Goal: Task Accomplishment & Management: Use online tool/utility

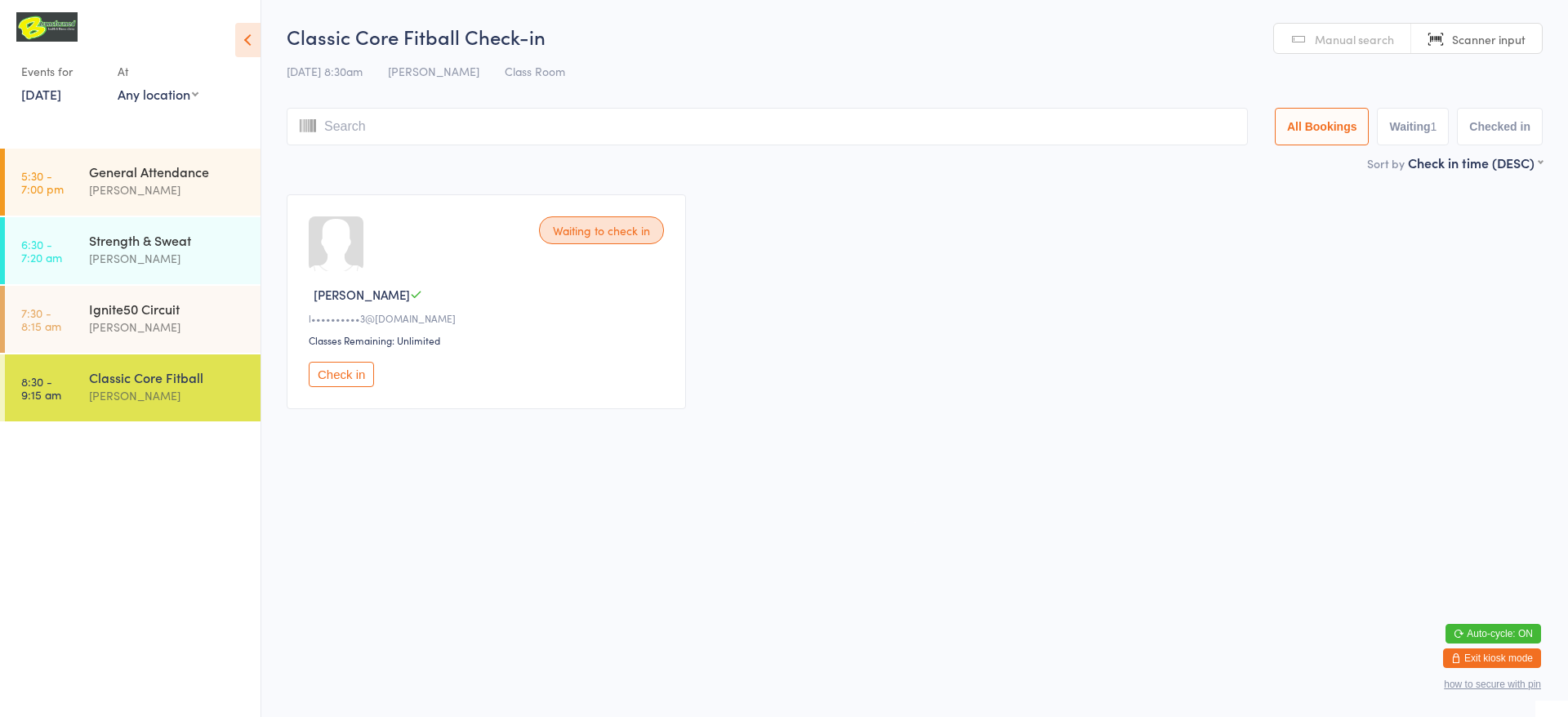
click at [347, 378] on button "Check in" at bounding box center [341, 375] width 66 height 26
click at [1349, 45] on span "Manual search" at bounding box center [1354, 38] width 79 height 16
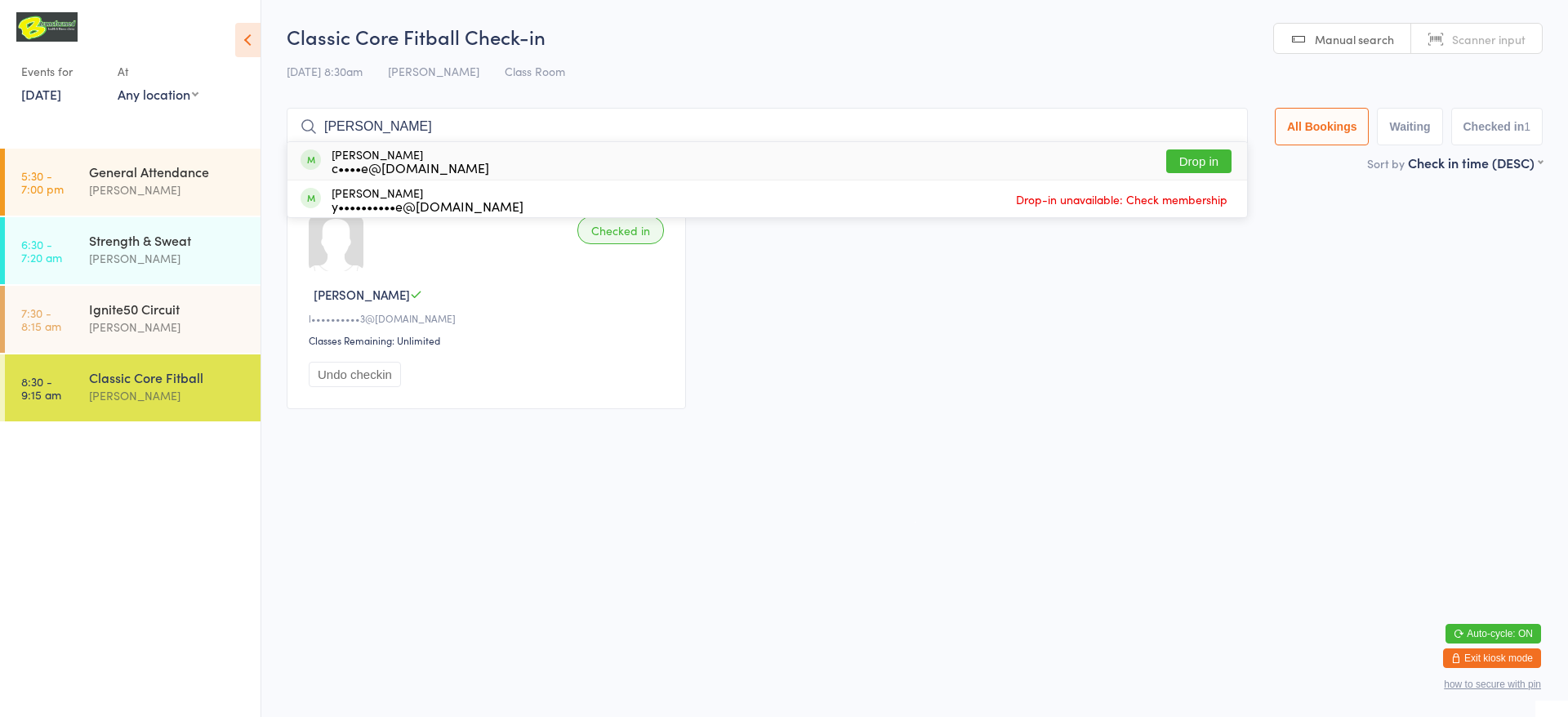
type input "[PERSON_NAME]"
click at [1203, 164] on button "Drop in" at bounding box center [1199, 161] width 66 height 24
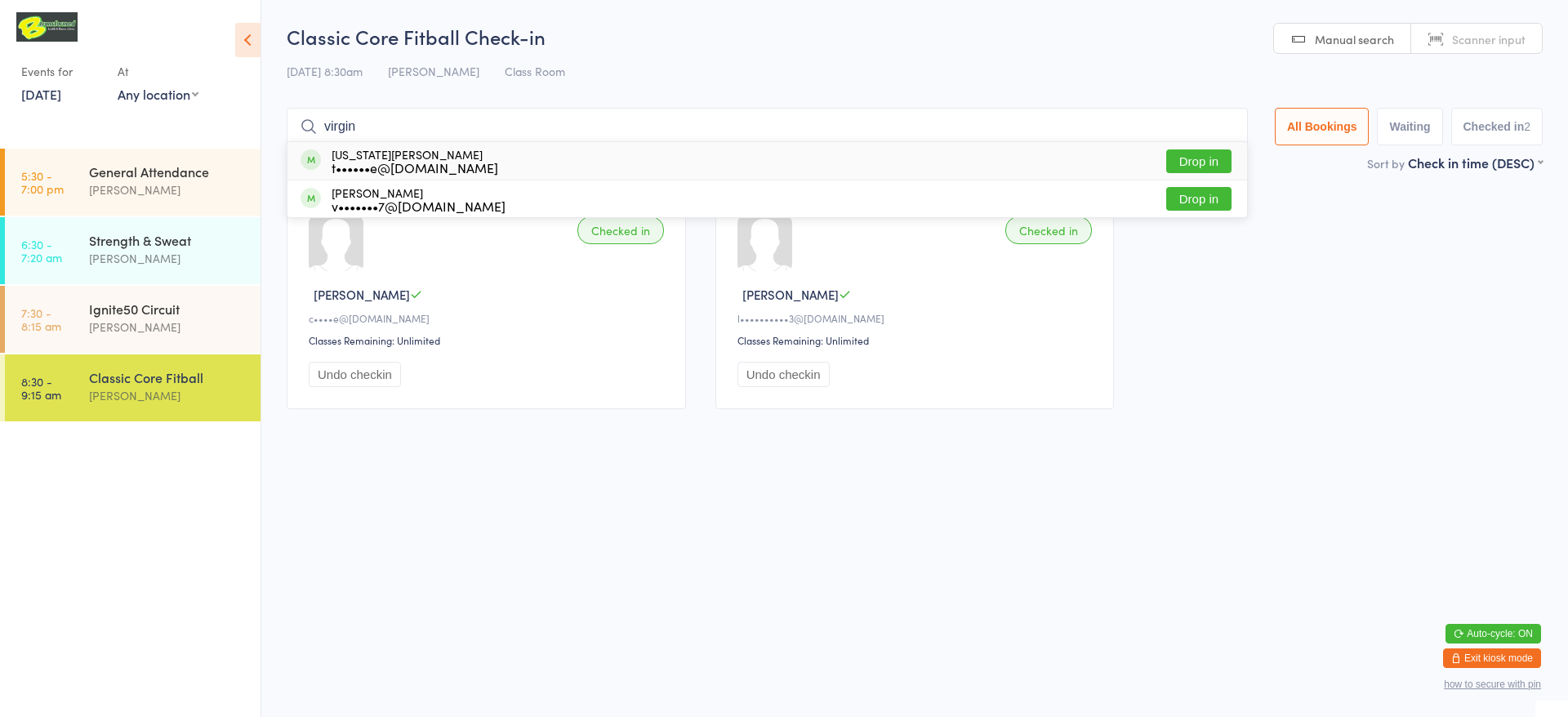
type input "virgin"
click at [1203, 167] on button "Drop in" at bounding box center [1199, 161] width 66 height 24
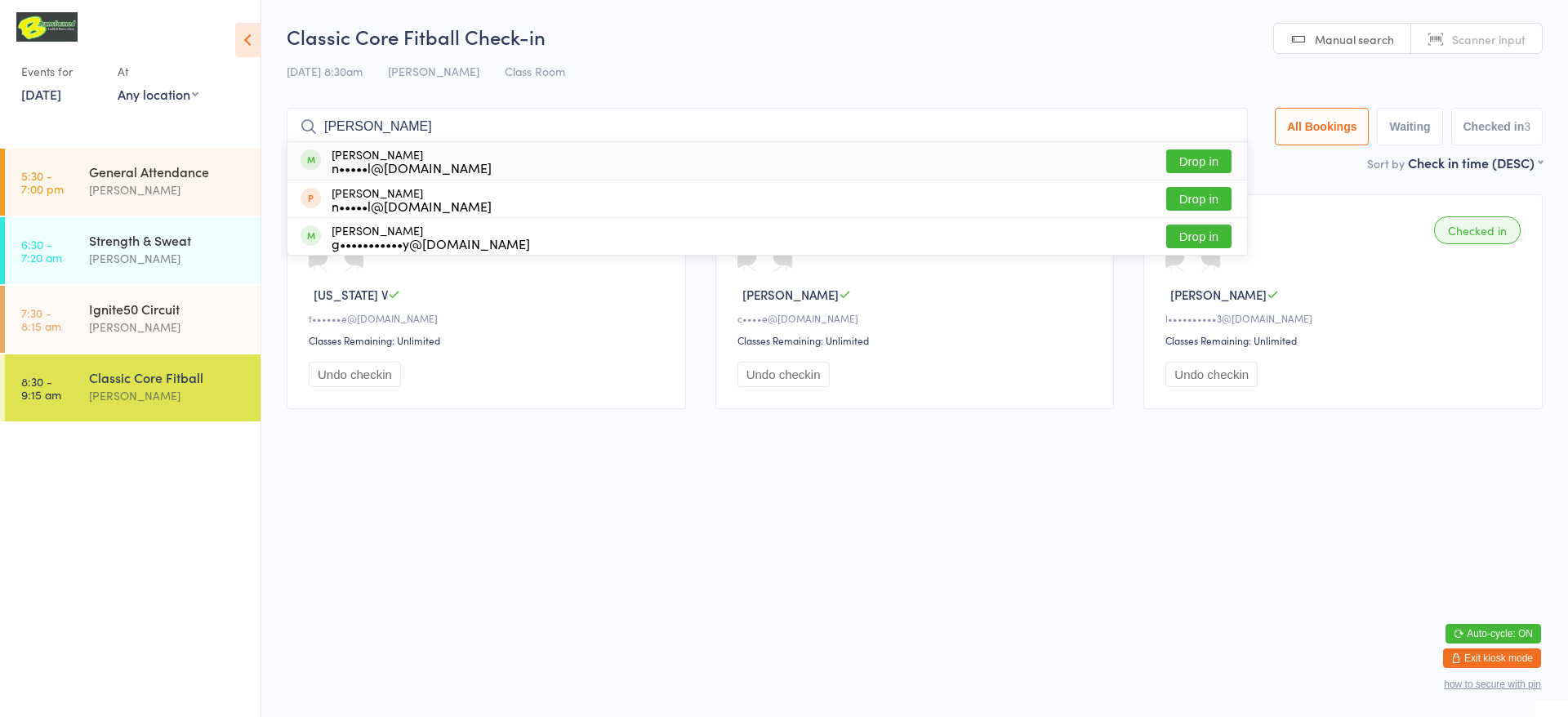
type input "[PERSON_NAME]"
click at [1195, 160] on button "Drop in" at bounding box center [1199, 161] width 66 height 24
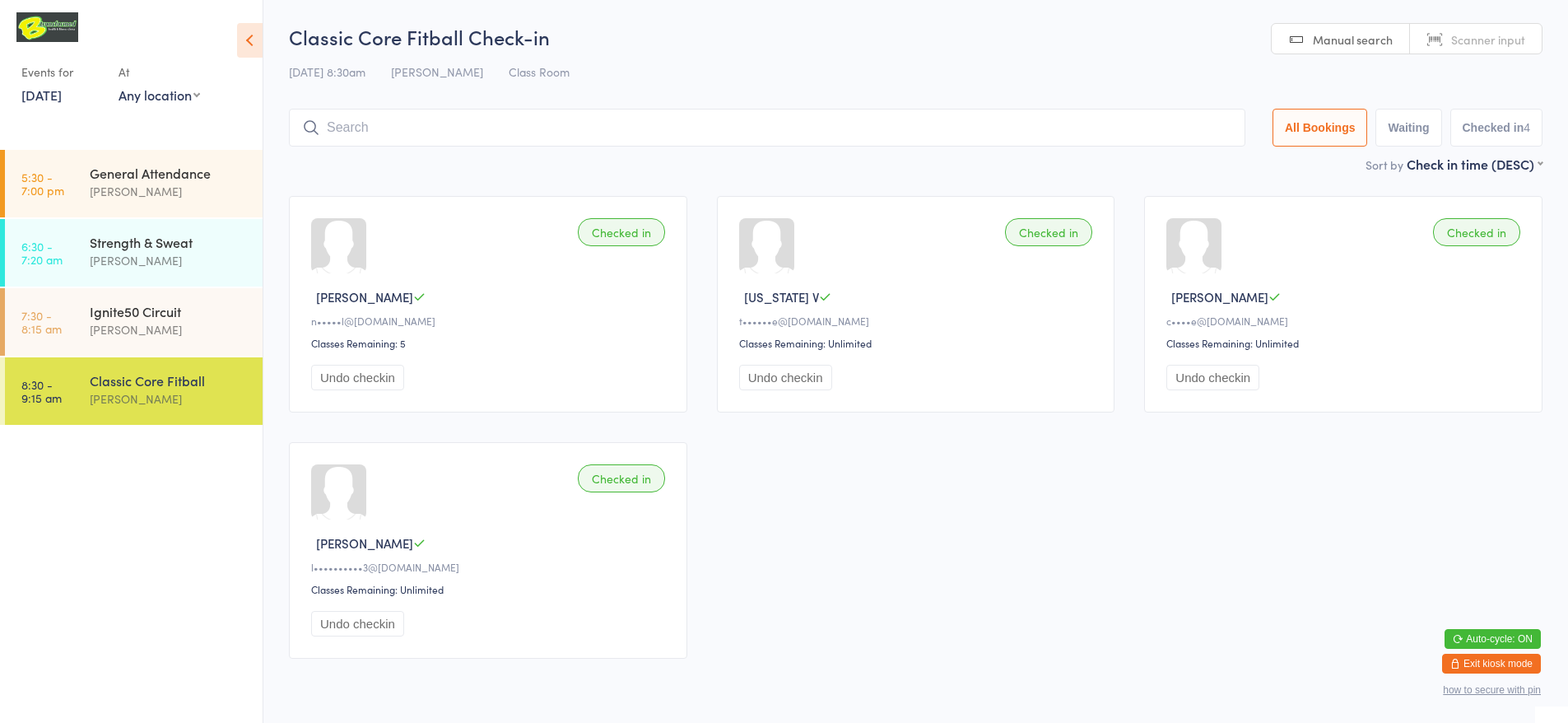
click at [39, 93] on link "[DATE]" at bounding box center [41, 95] width 40 height 18
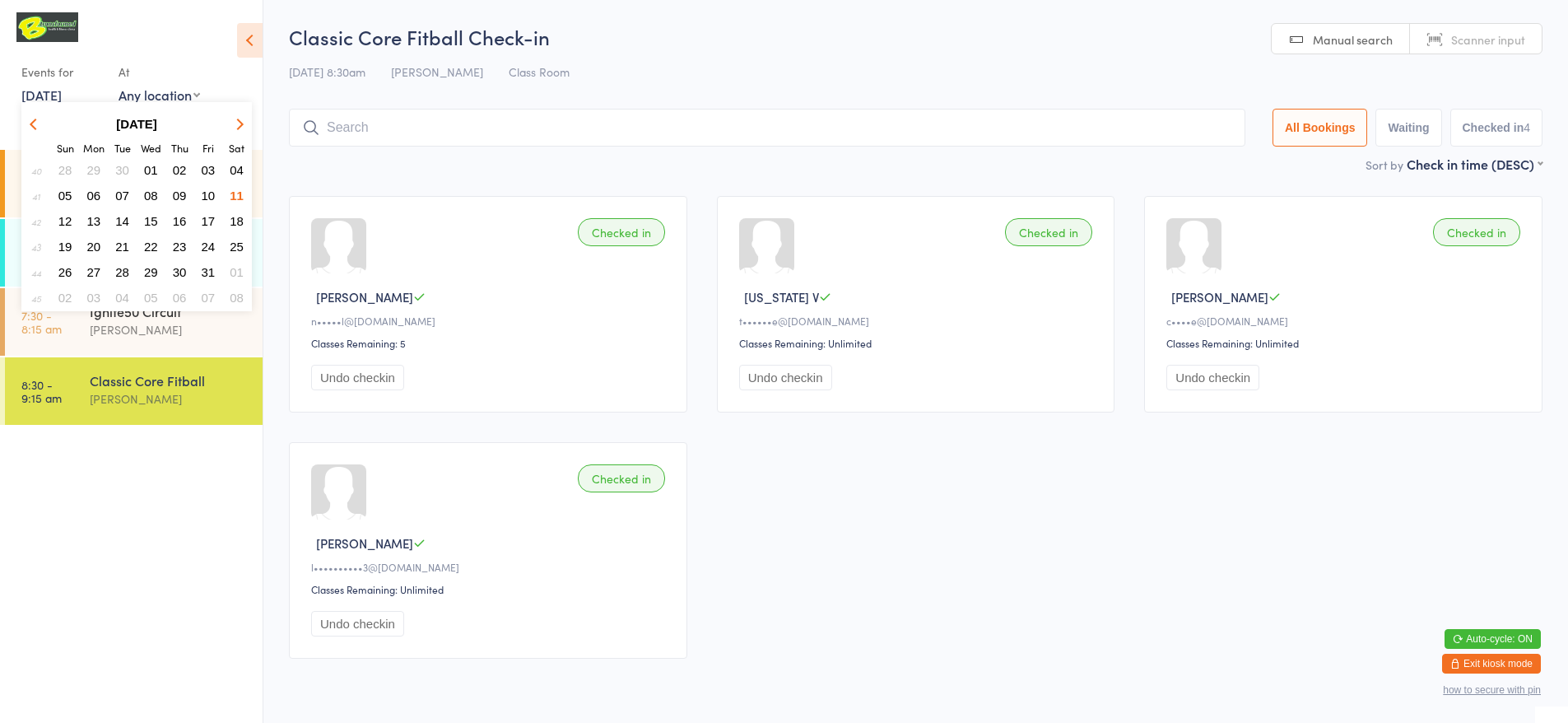
click at [126, 197] on span "07" at bounding box center [122, 195] width 14 height 14
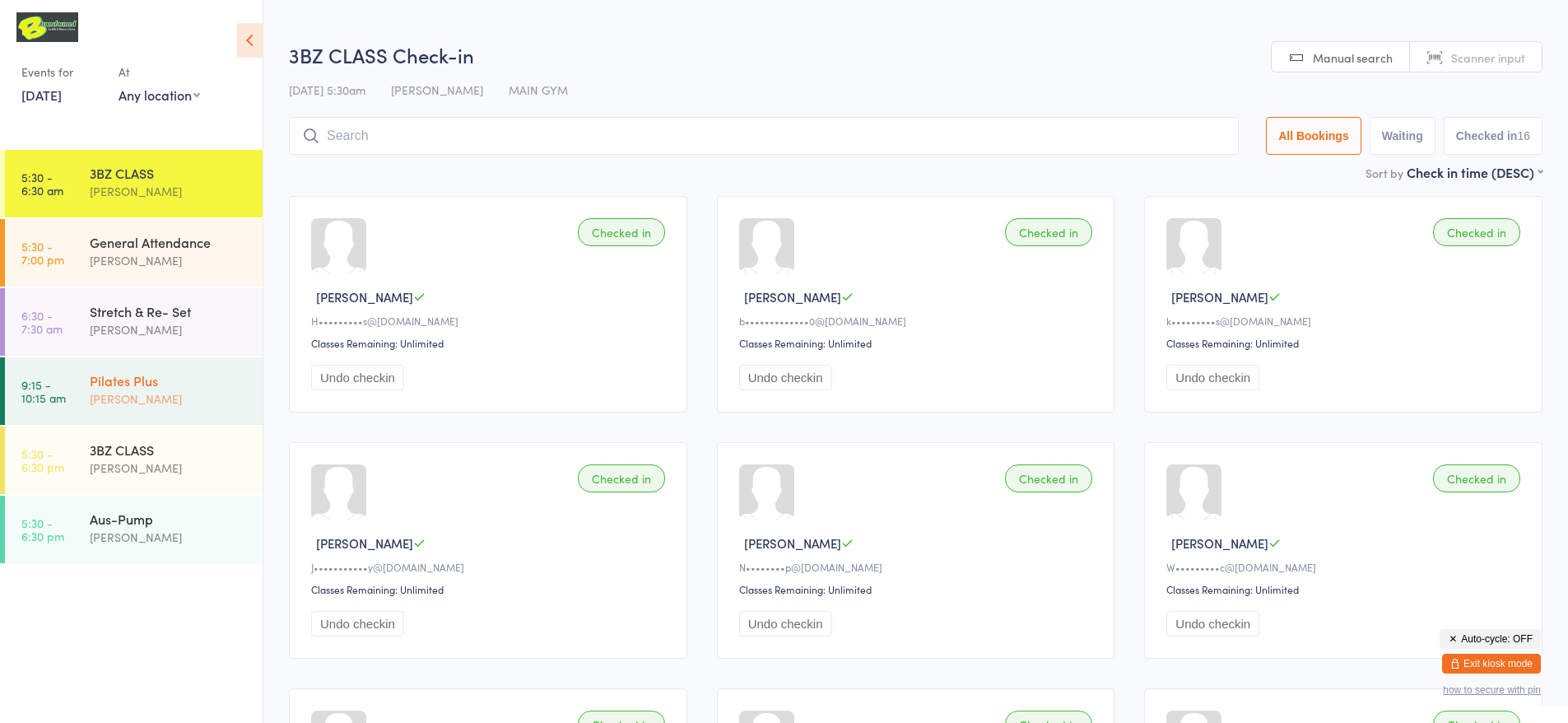
click at [209, 383] on div "Pilates Plus" at bounding box center [169, 380] width 159 height 18
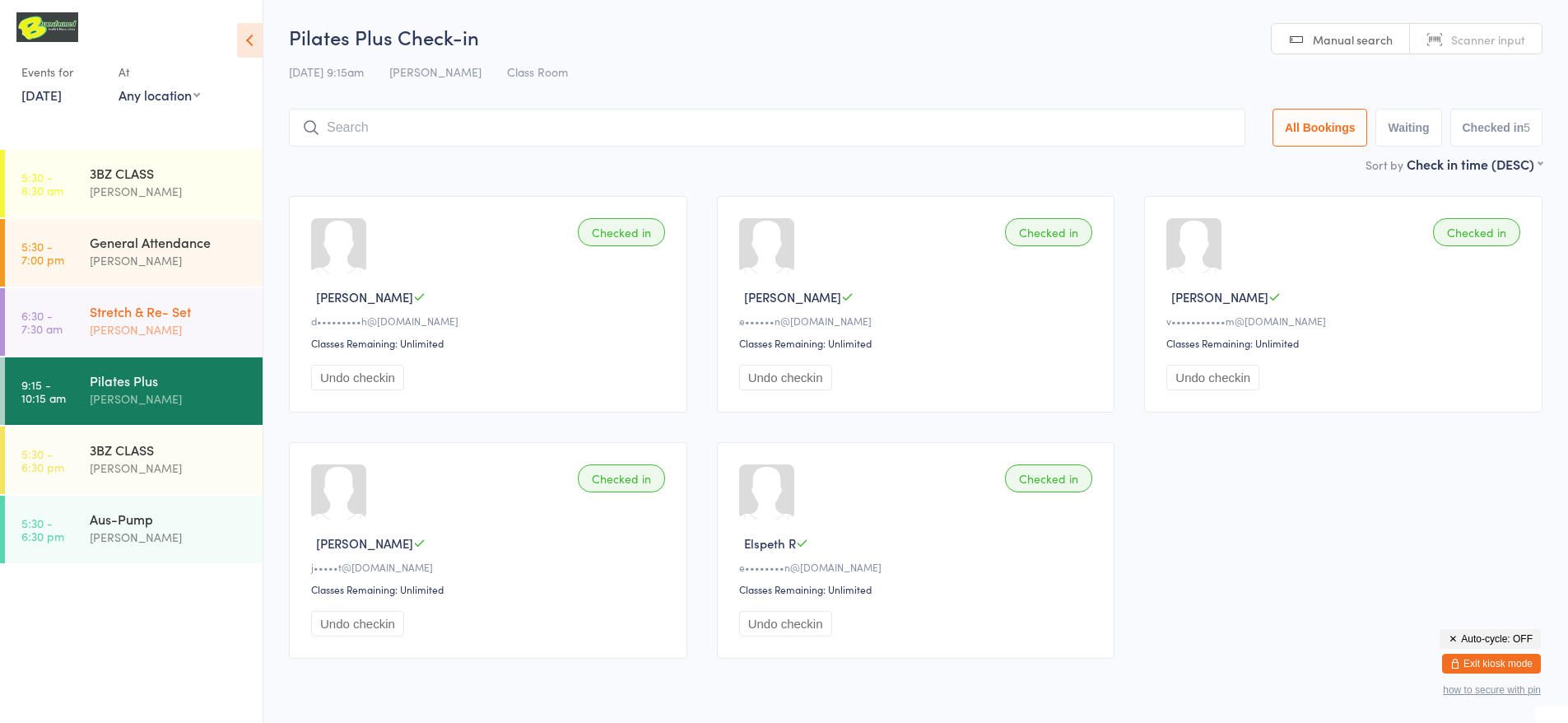
click at [201, 318] on div "Stretch & Re- Set" at bounding box center [169, 311] width 159 height 18
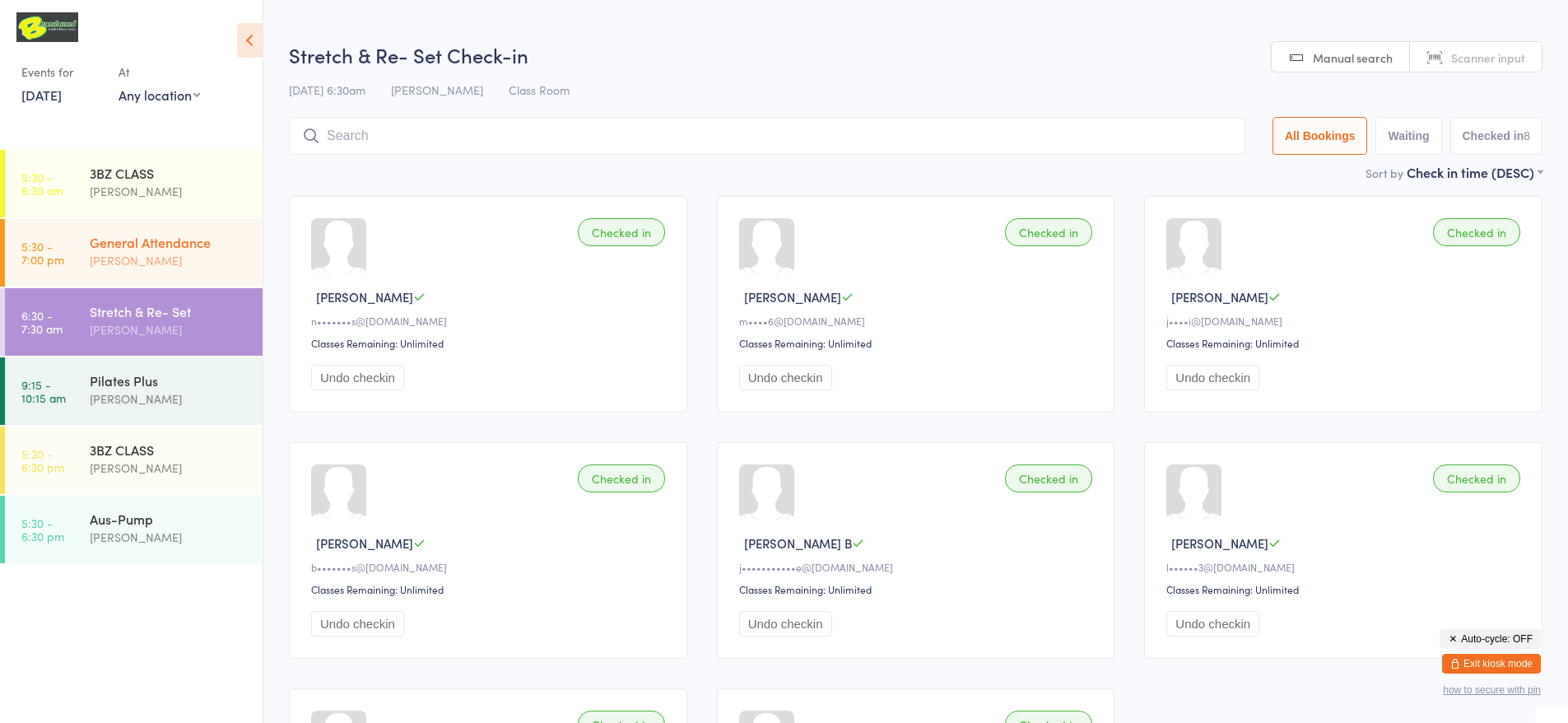
click at [228, 259] on div "[PERSON_NAME]" at bounding box center [169, 261] width 159 height 19
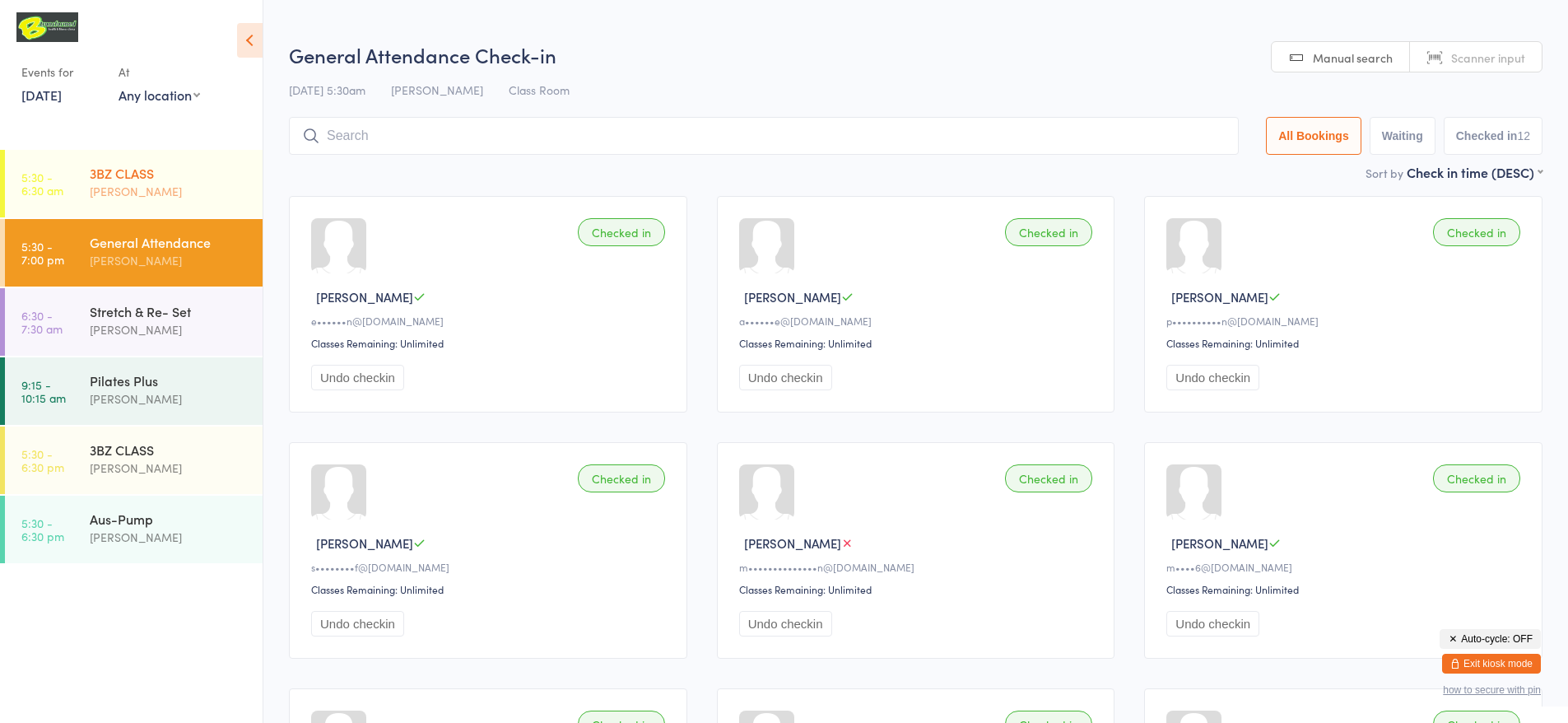
click at [227, 189] on div "[PERSON_NAME]" at bounding box center [169, 192] width 159 height 19
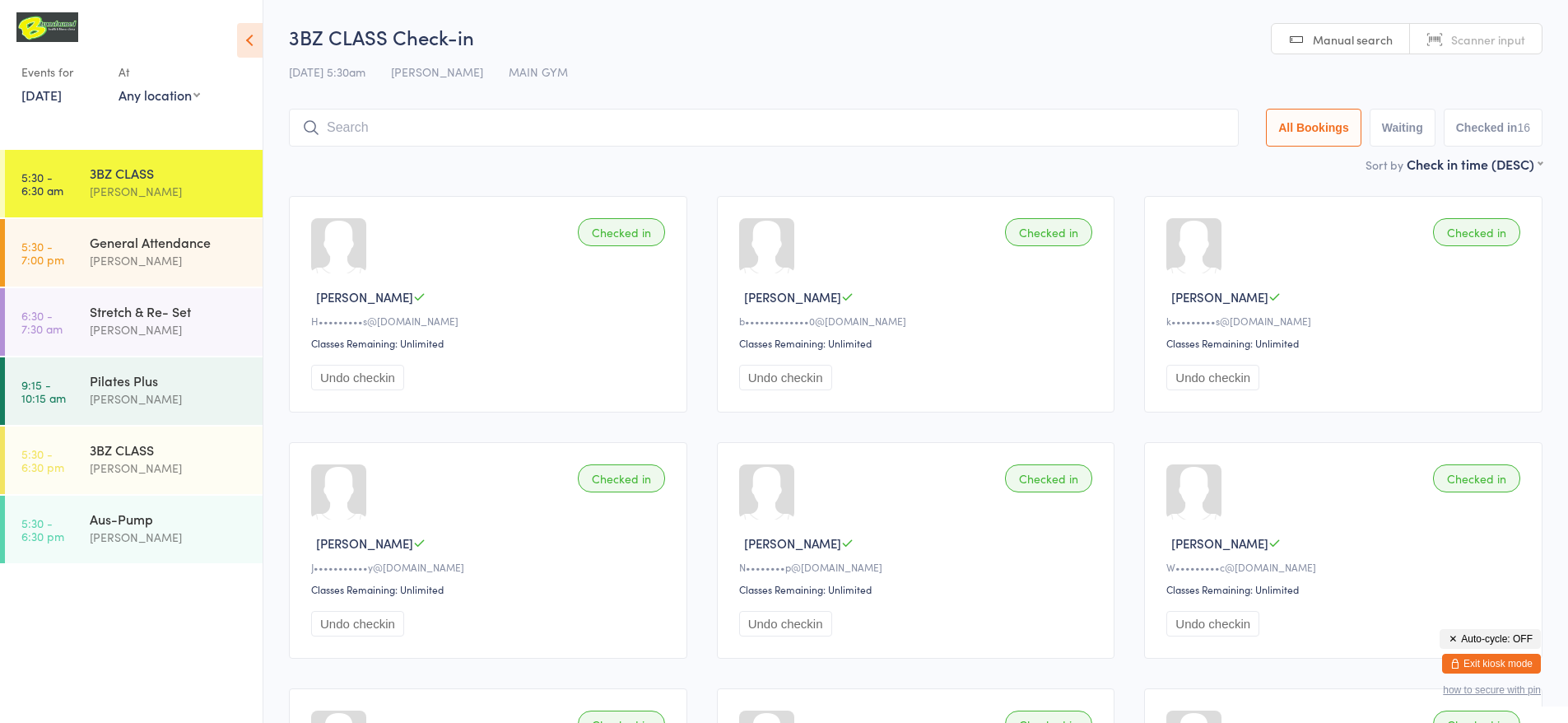
click at [62, 90] on link "[DATE]" at bounding box center [41, 95] width 40 height 18
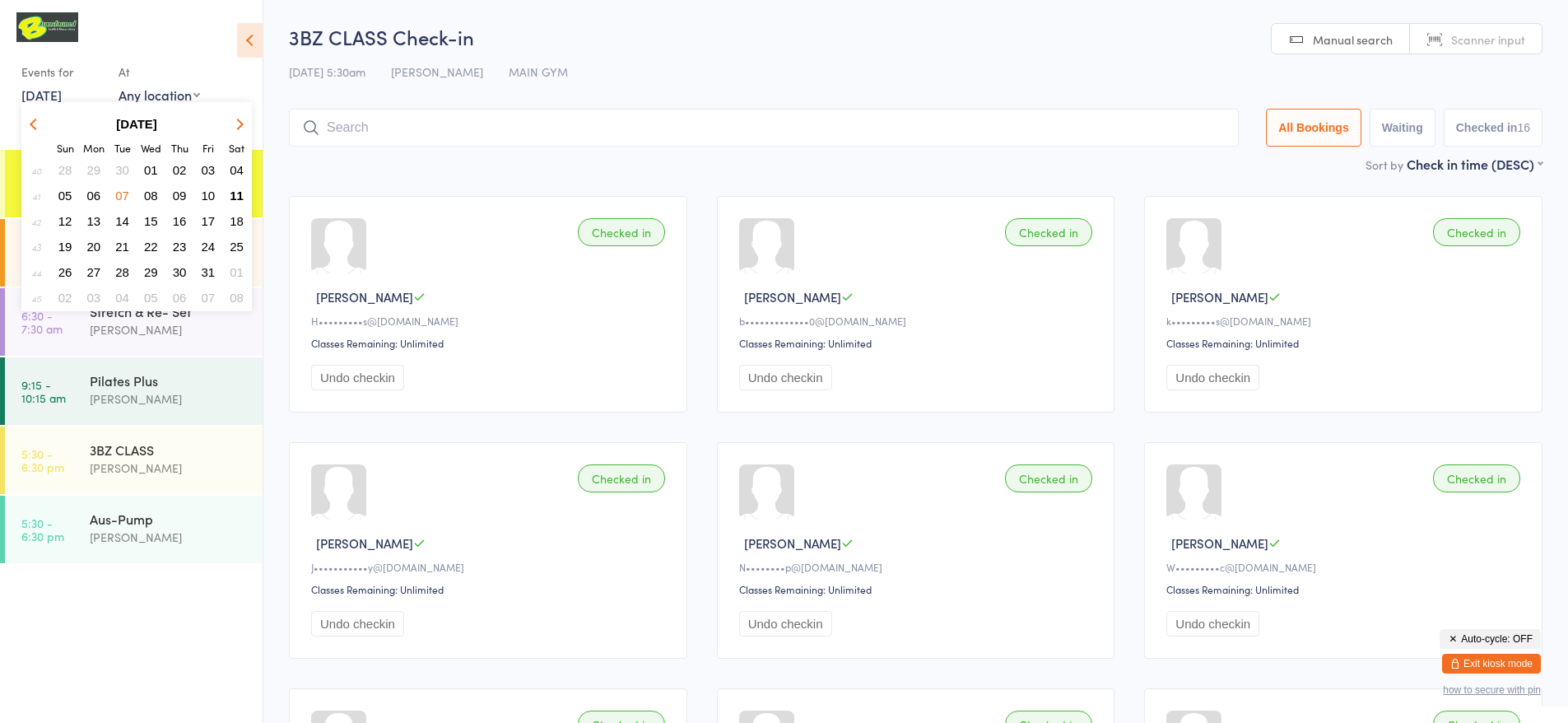
click at [237, 198] on span "11" at bounding box center [237, 195] width 14 height 14
